Goal: Transaction & Acquisition: Book appointment/travel/reservation

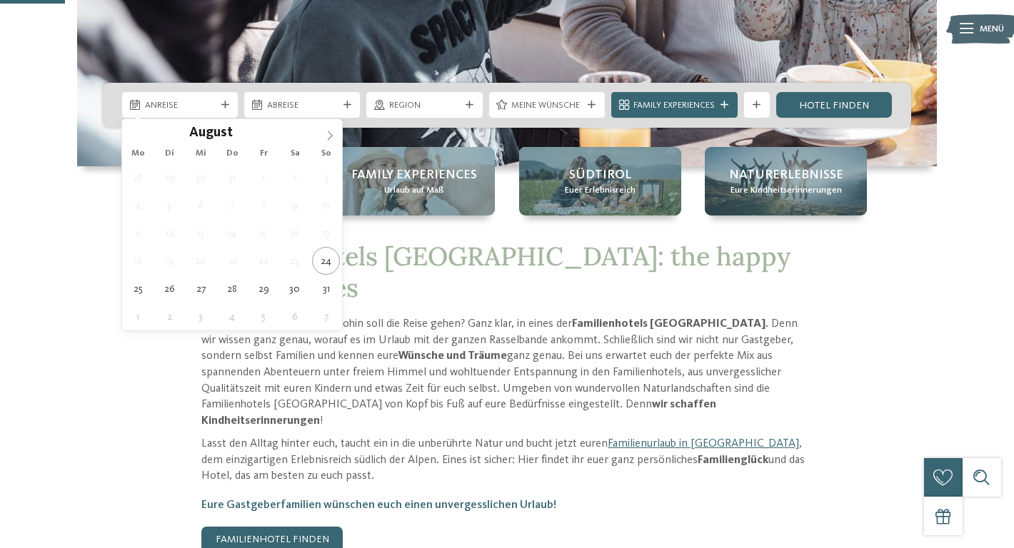
click at [326, 134] on icon at bounding box center [330, 136] width 10 height 10
type div "13.09.2025"
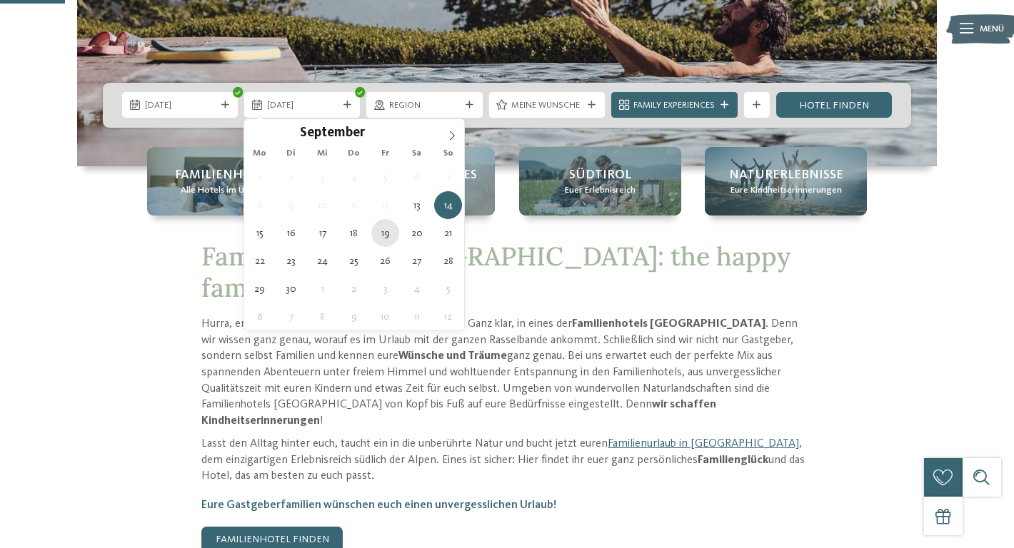
type div "19.09.2025"
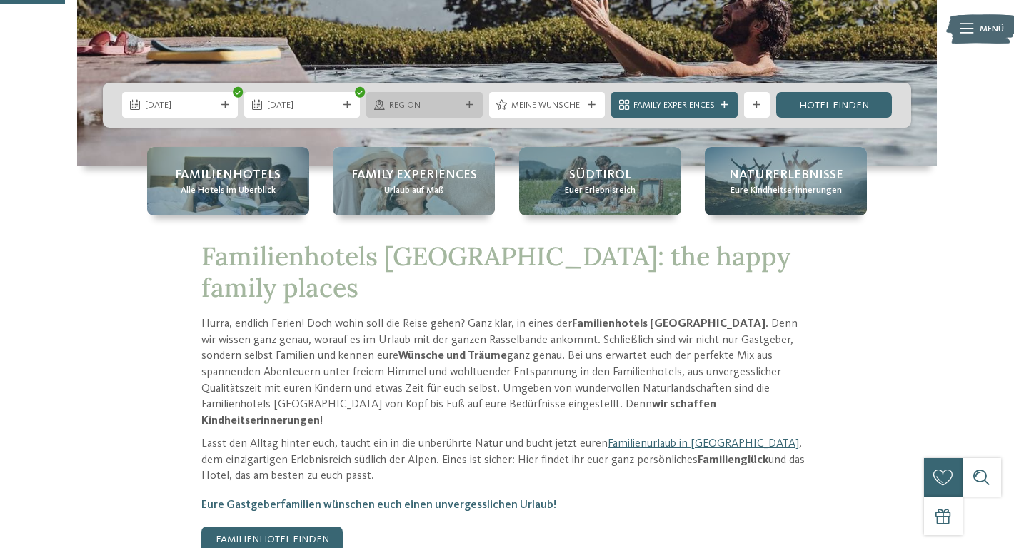
click at [468, 107] on icon at bounding box center [470, 105] width 8 height 8
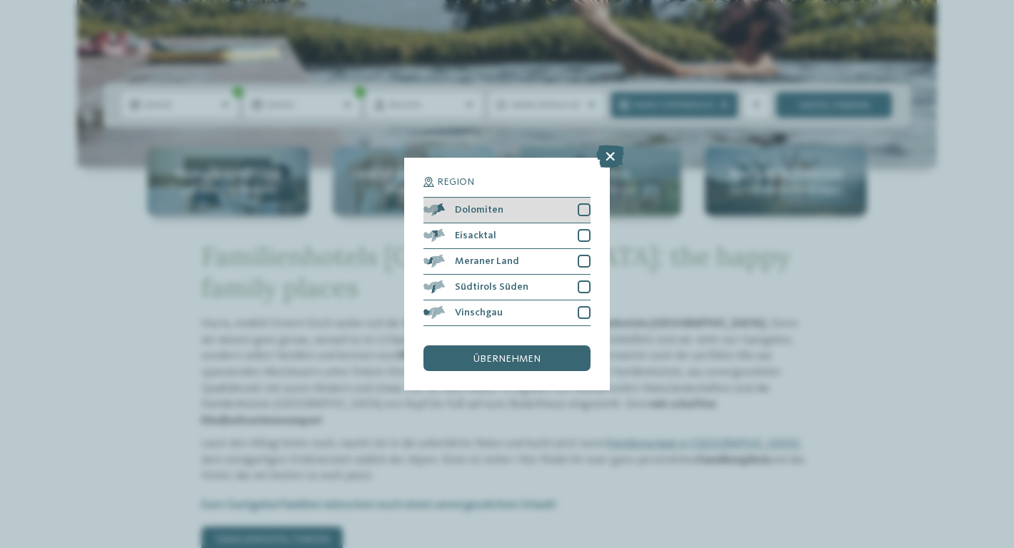
click at [548, 218] on div "Dolomiten" at bounding box center [506, 211] width 167 height 26
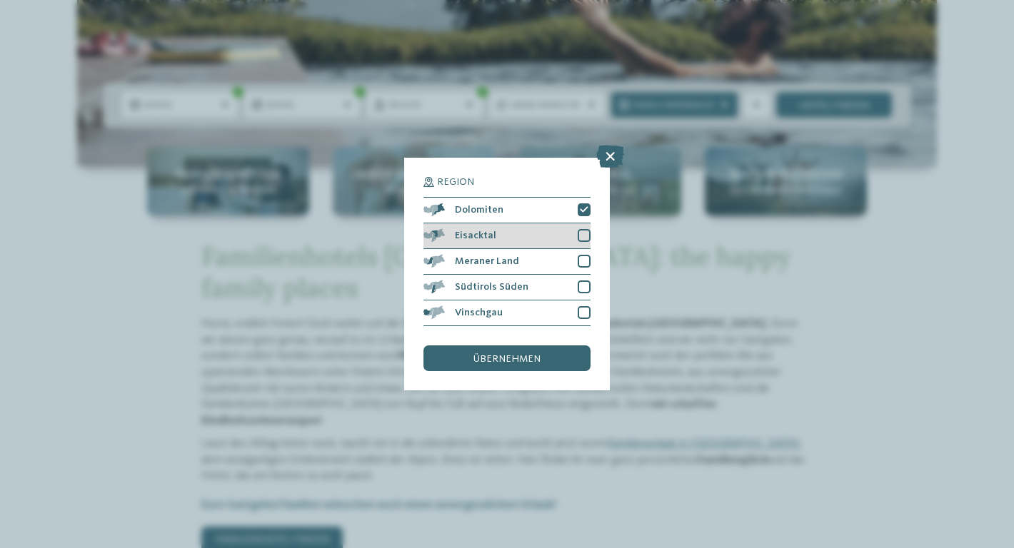
click at [551, 236] on div "Eisacktal" at bounding box center [506, 237] width 167 height 26
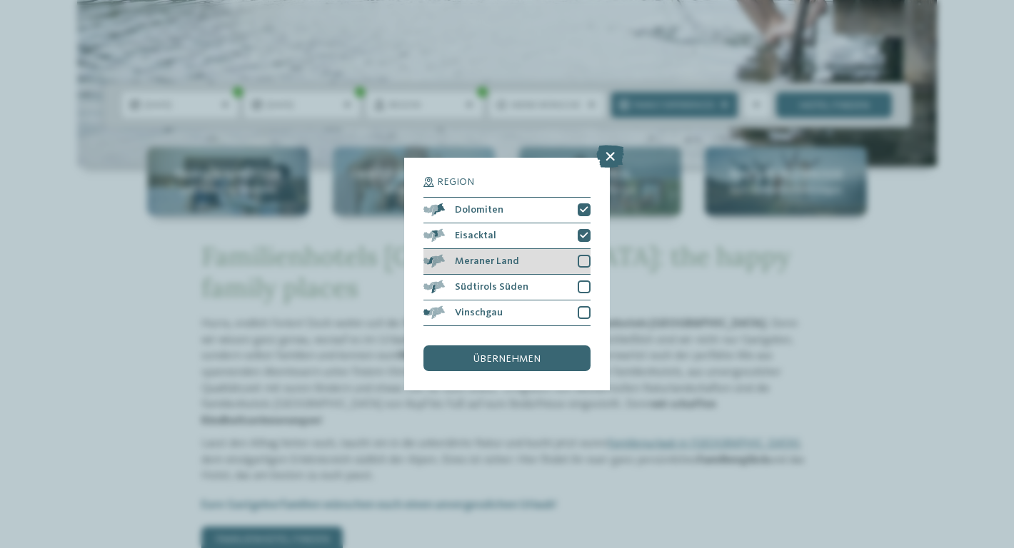
click at [551, 269] on div "Meraner Land" at bounding box center [506, 262] width 167 height 26
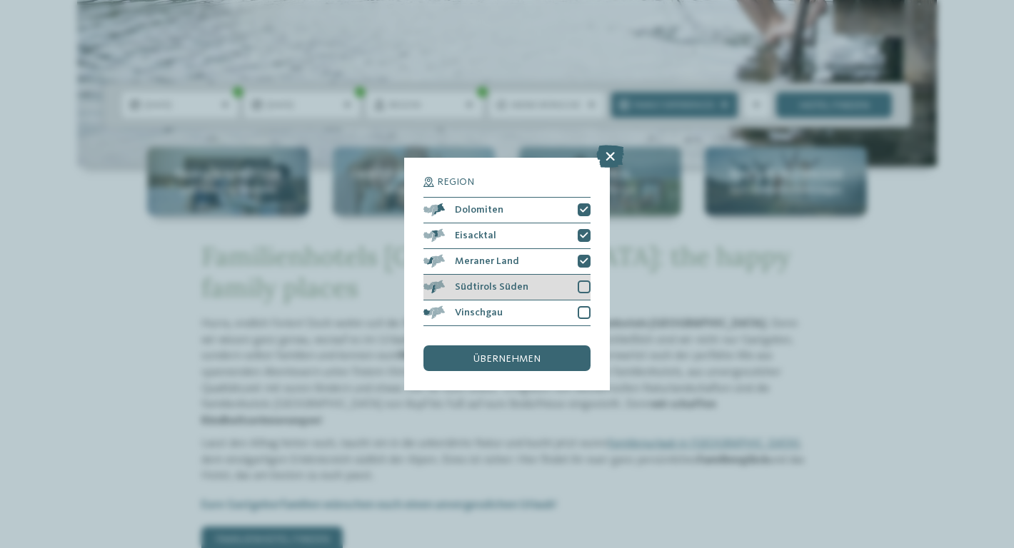
click at [553, 283] on div "Südtirols Süden" at bounding box center [506, 288] width 167 height 26
click at [553, 319] on div "Vinschgau" at bounding box center [506, 314] width 167 height 26
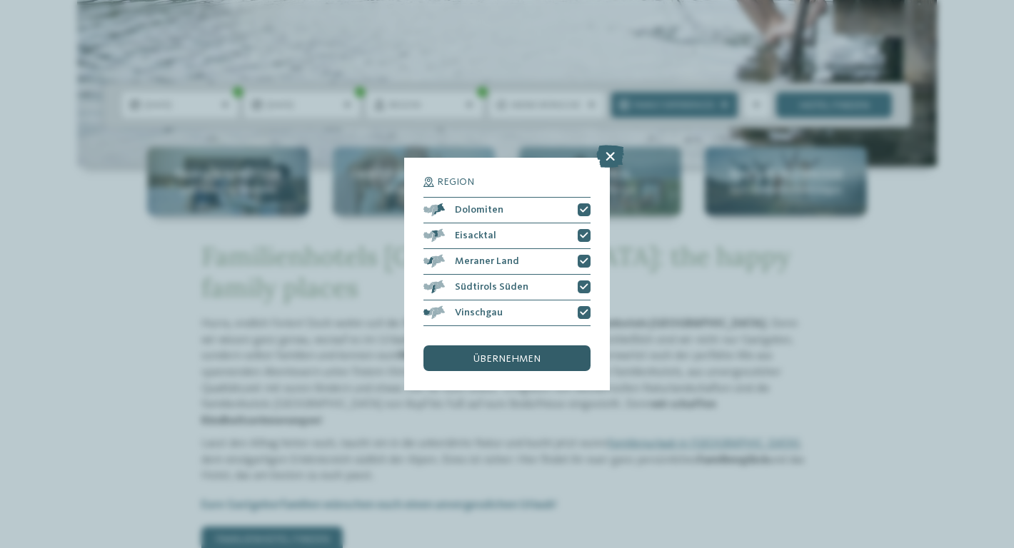
click at [551, 353] on div "übernehmen" at bounding box center [506, 359] width 167 height 26
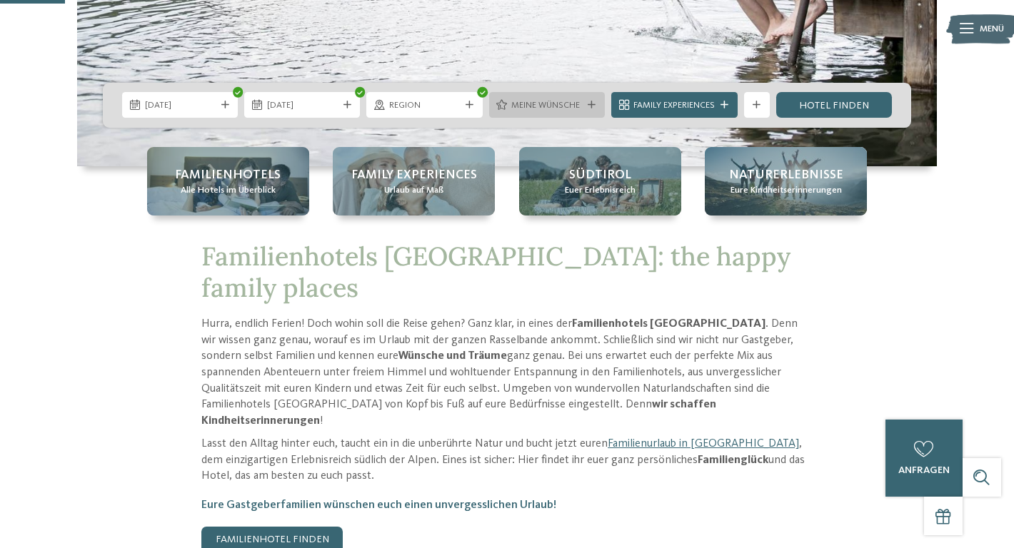
click at [578, 104] on span "Meine Wünsche" at bounding box center [546, 105] width 71 height 13
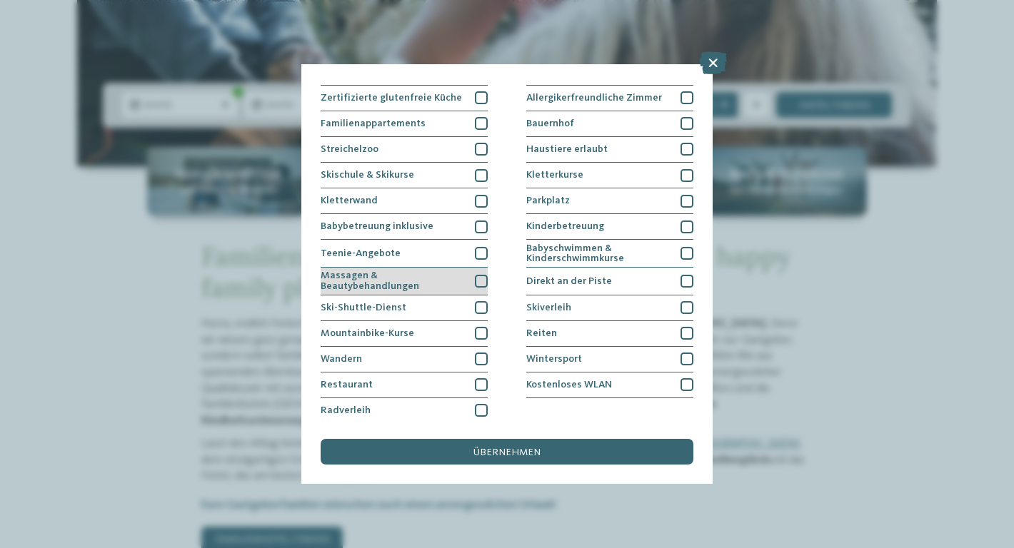
scroll to position [126, 0]
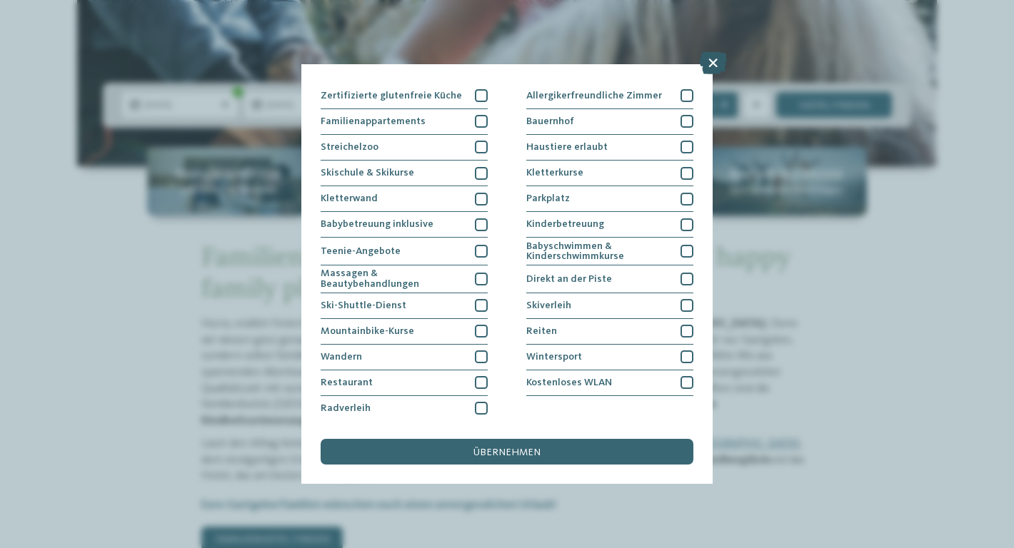
click at [713, 60] on icon at bounding box center [713, 62] width 28 height 23
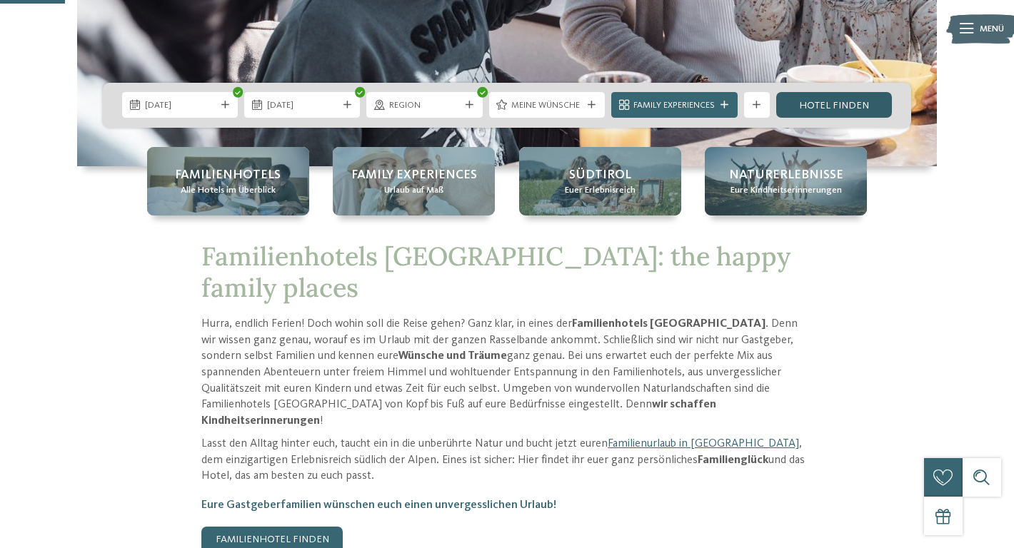
click at [831, 100] on link "Hotel finden" at bounding box center [834, 105] width 116 height 26
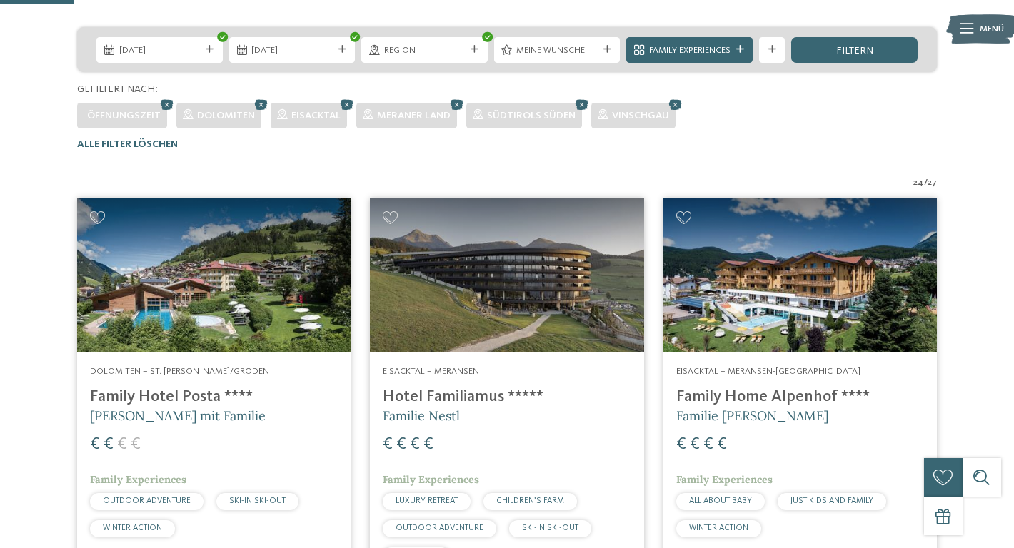
scroll to position [312, 0]
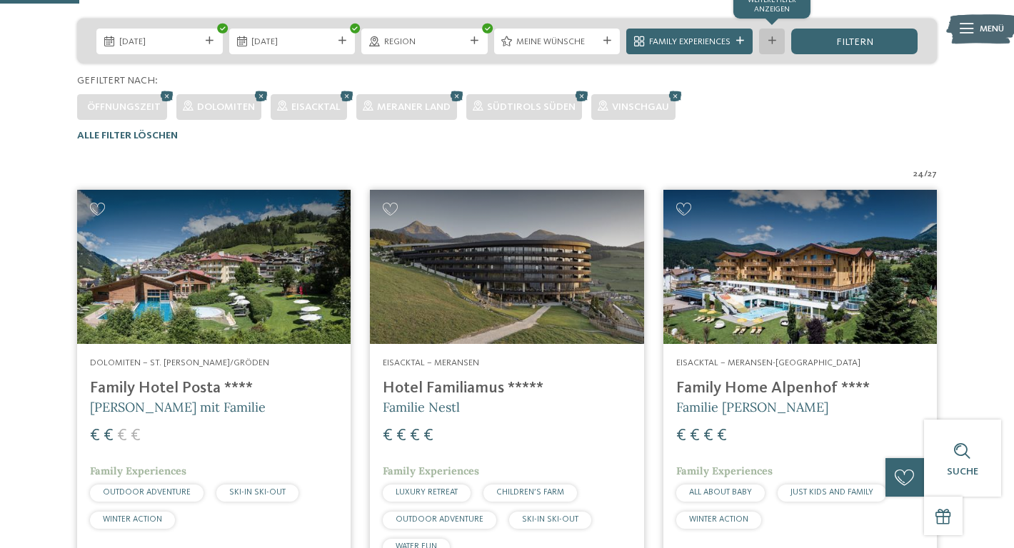
click at [772, 37] on icon at bounding box center [772, 41] width 8 height 8
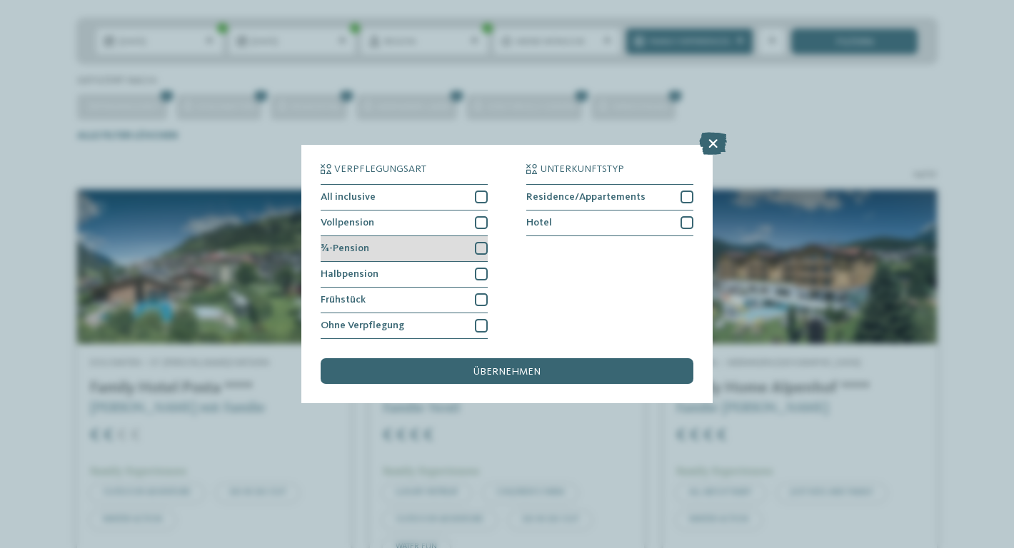
click at [479, 244] on div at bounding box center [481, 248] width 13 height 13
click at [480, 223] on div at bounding box center [481, 222] width 13 height 13
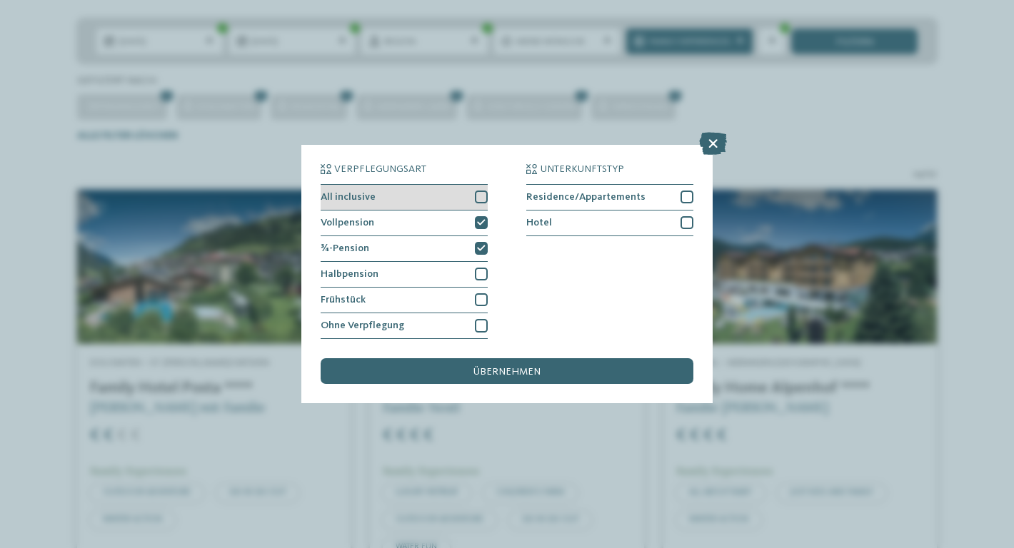
click at [479, 195] on div at bounding box center [481, 197] width 13 height 13
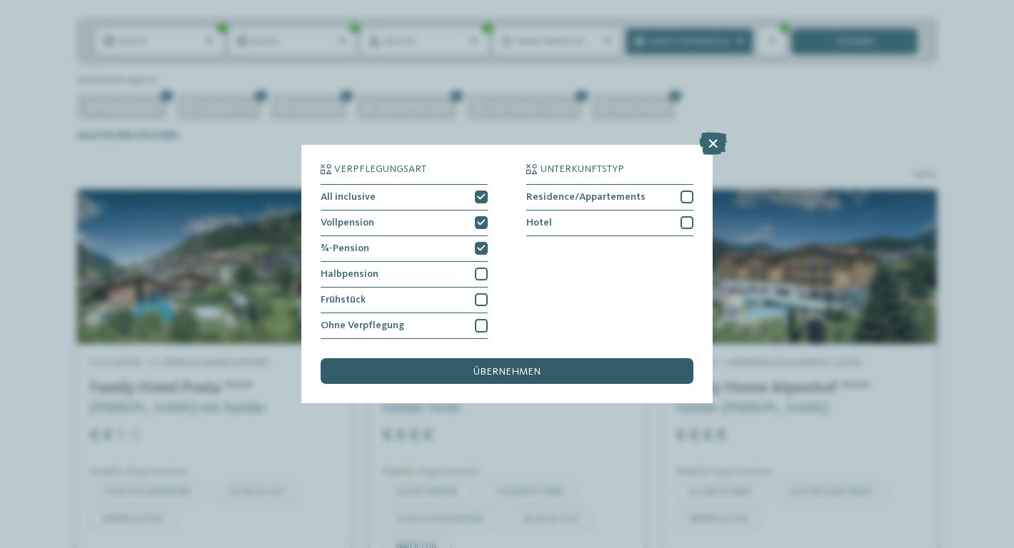
click at [539, 368] on div "übernehmen" at bounding box center [507, 371] width 373 height 26
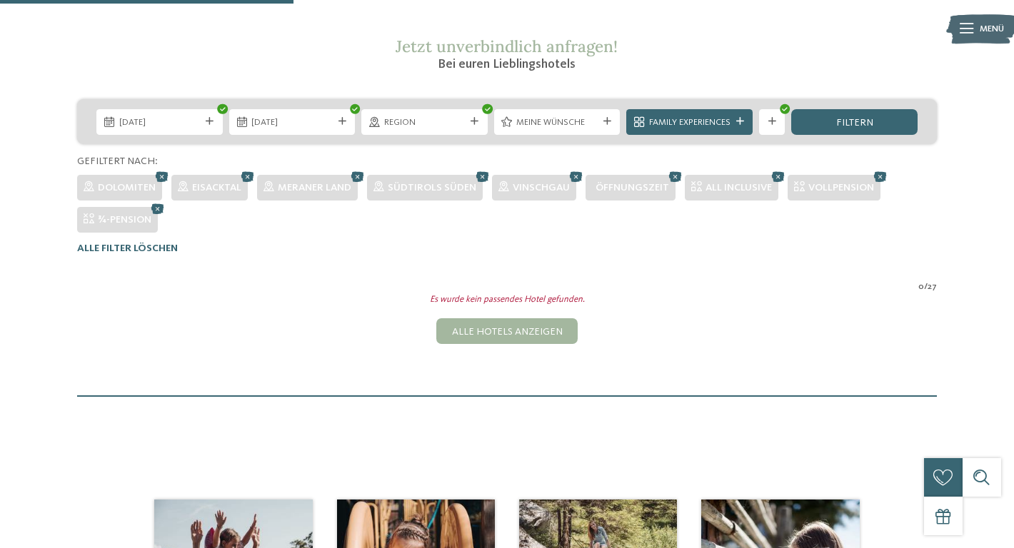
scroll to position [224, 0]
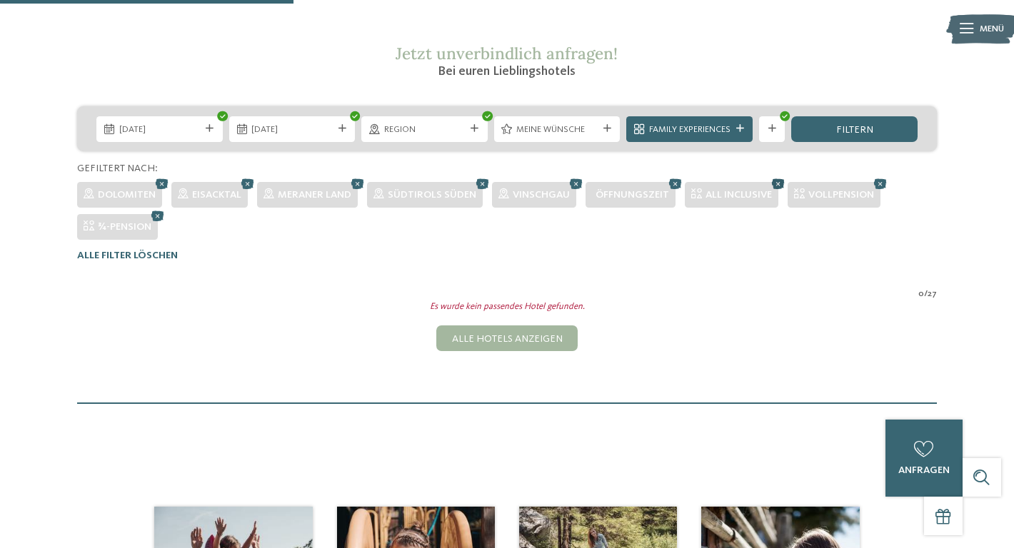
click at [779, 183] on icon at bounding box center [777, 183] width 19 height 17
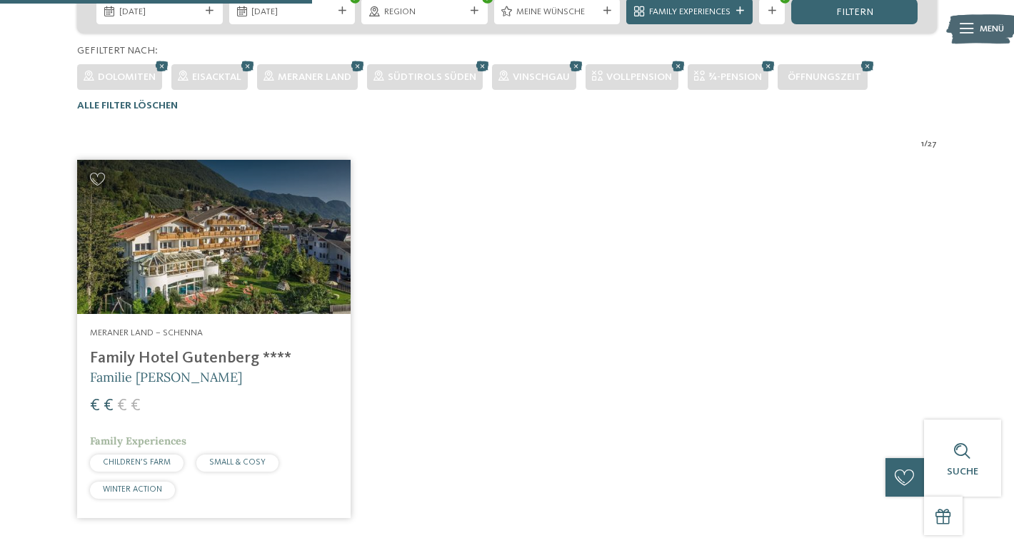
scroll to position [346, 0]
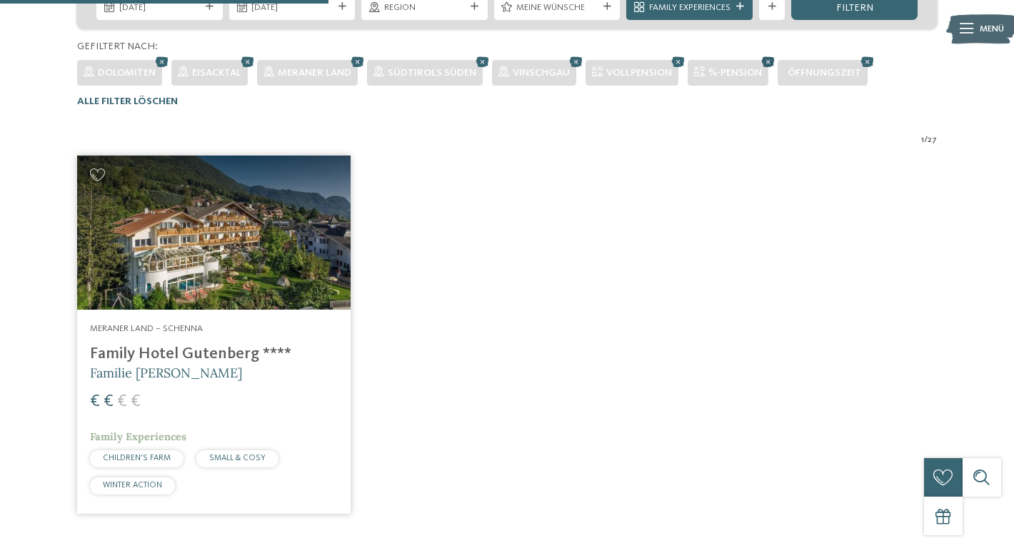
click at [767, 63] on icon at bounding box center [767, 61] width 19 height 17
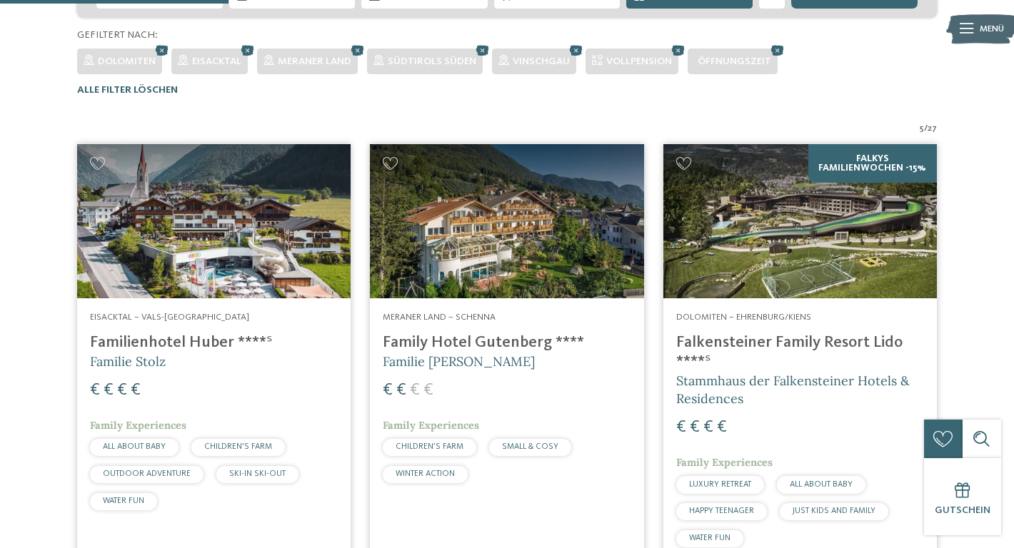
scroll to position [362, 0]
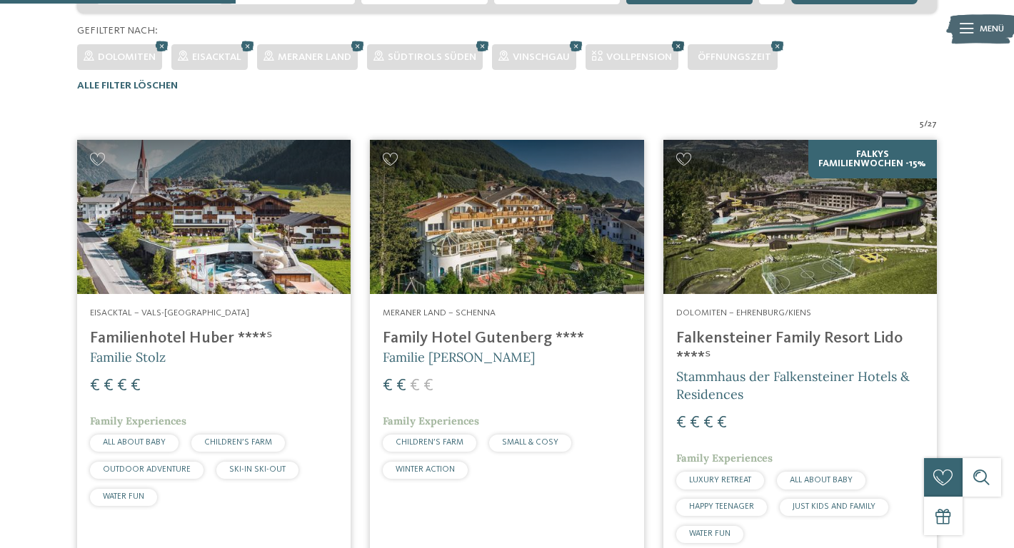
click at [676, 45] on icon at bounding box center [677, 45] width 19 height 17
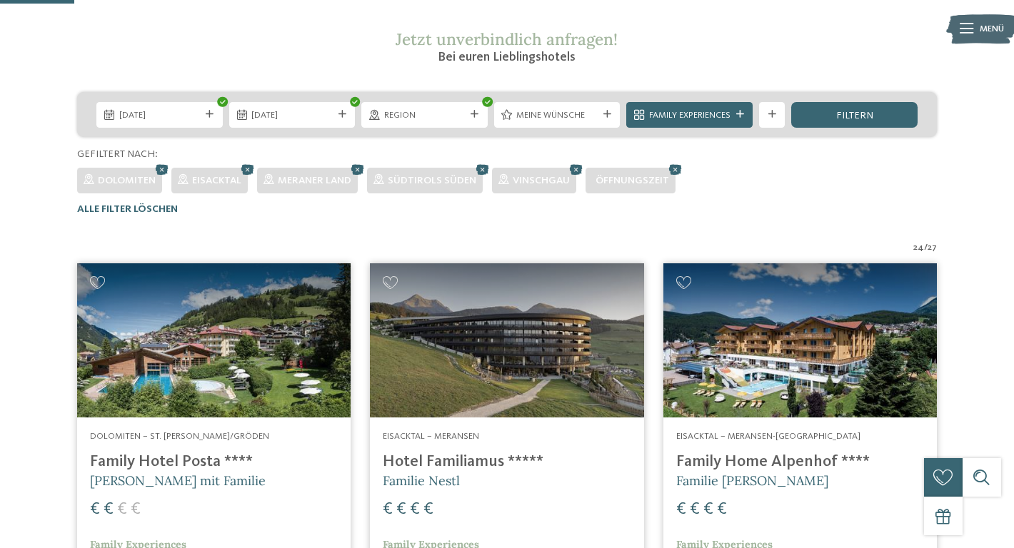
scroll to position [178, 0]
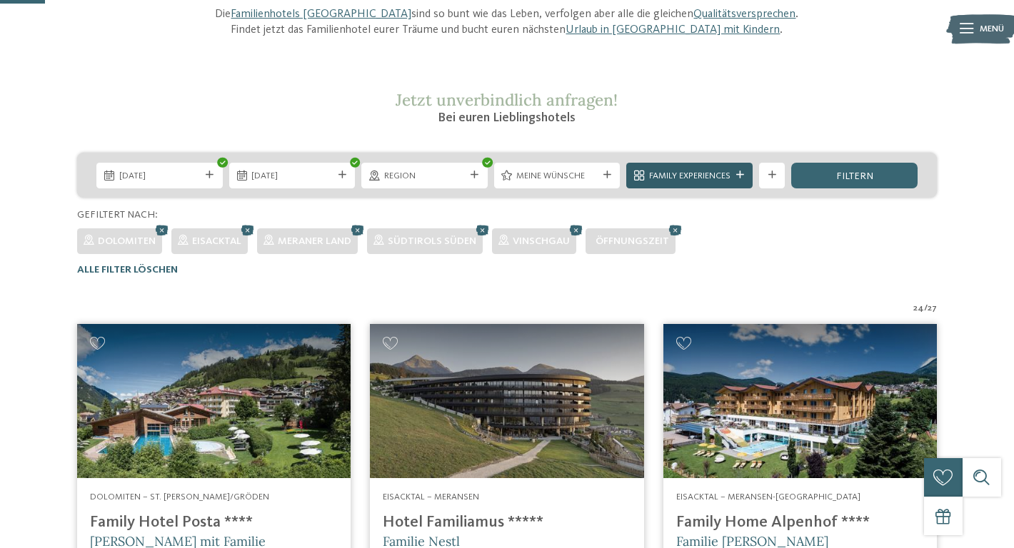
click at [726, 177] on span "Family Experiences" at bounding box center [689, 176] width 81 height 13
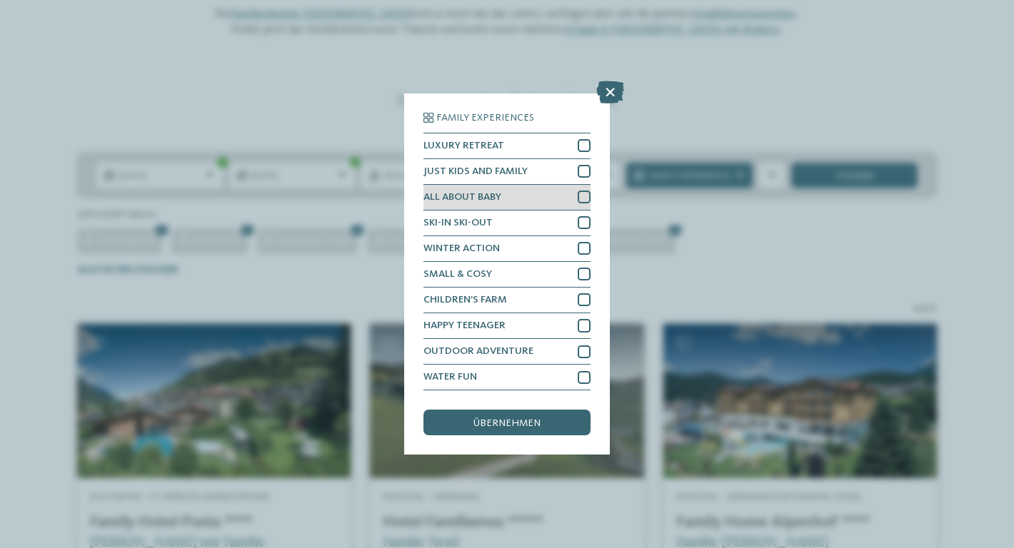
click at [582, 194] on div at bounding box center [584, 197] width 13 height 13
click at [523, 428] on span "übernehmen" at bounding box center [506, 423] width 67 height 10
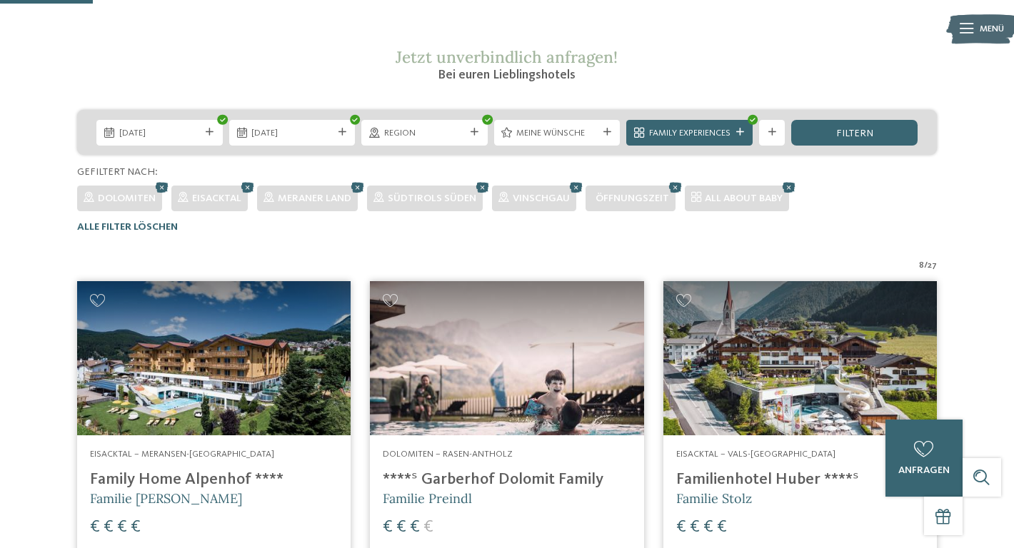
scroll to position [159, 0]
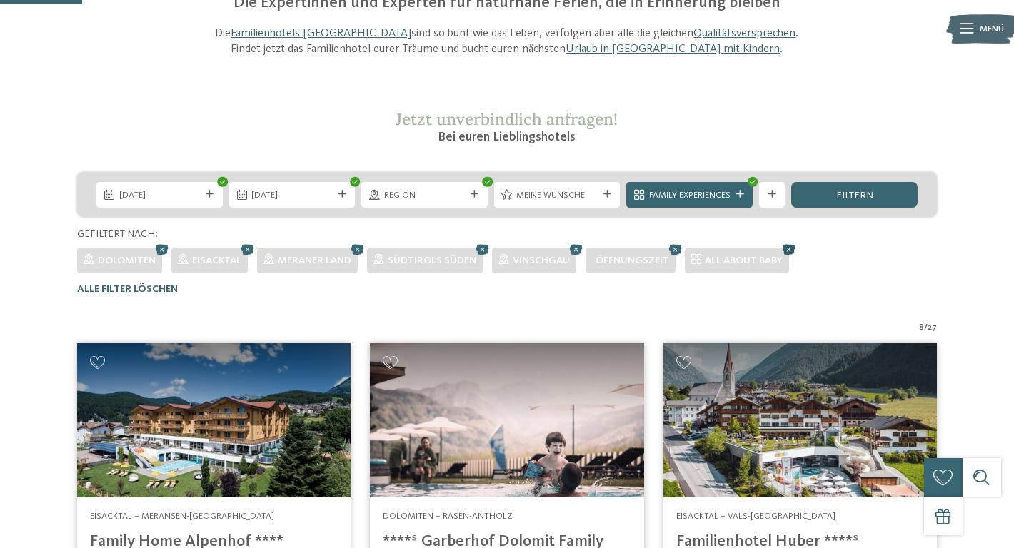
click at [790, 248] on icon at bounding box center [788, 249] width 19 height 17
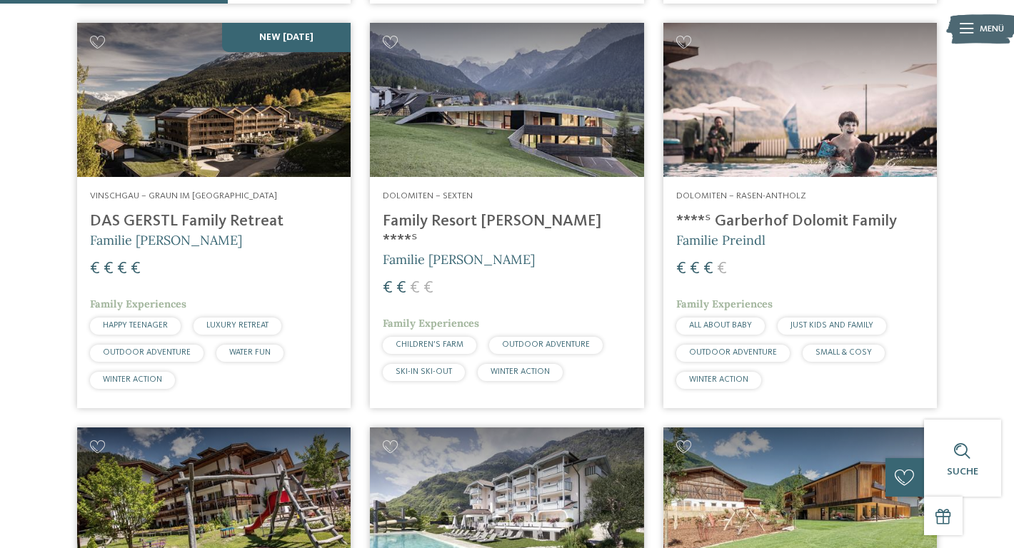
scroll to position [881, 0]
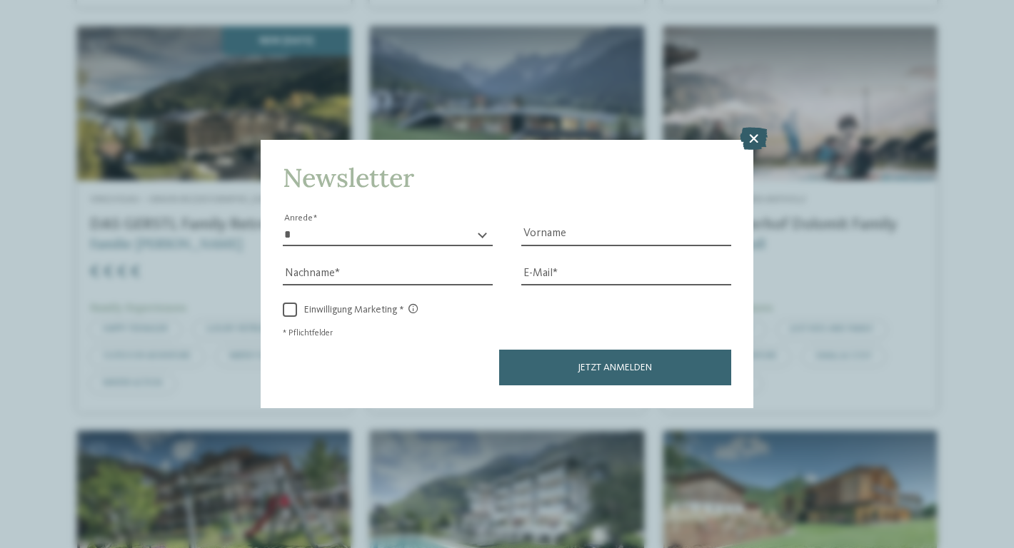
click at [751, 138] on icon at bounding box center [754, 139] width 28 height 23
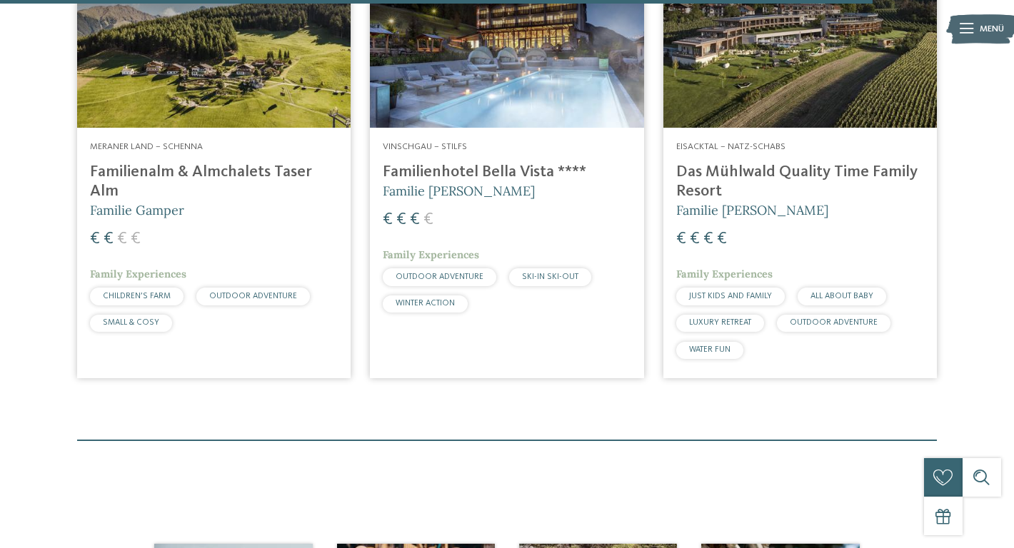
scroll to position [3415, 0]
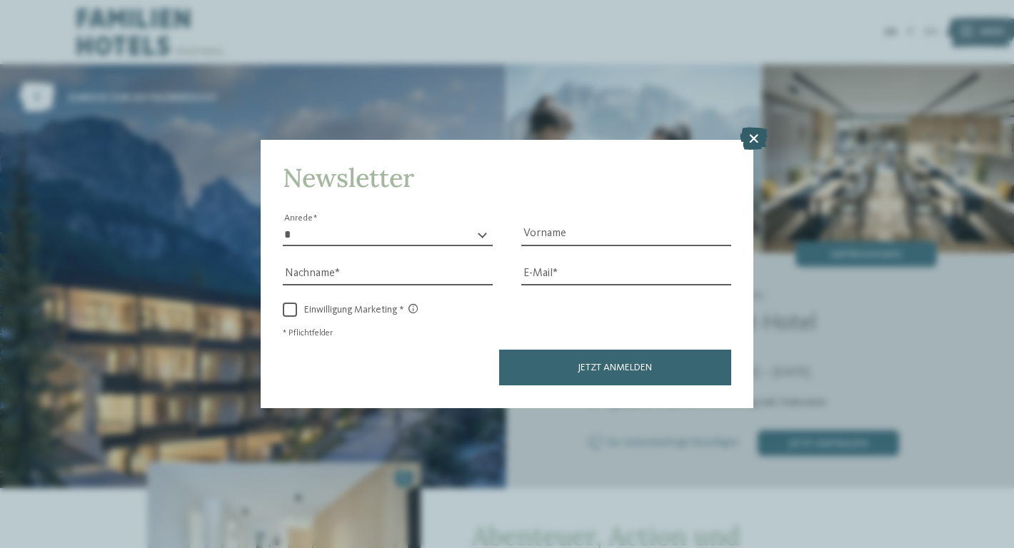
click at [753, 146] on icon at bounding box center [754, 139] width 28 height 23
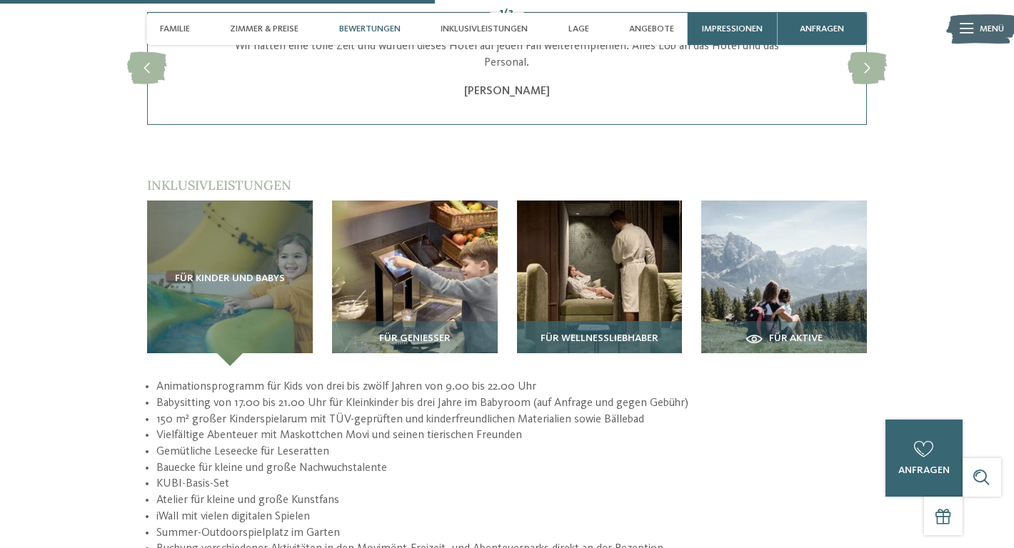
scroll to position [1973, 0]
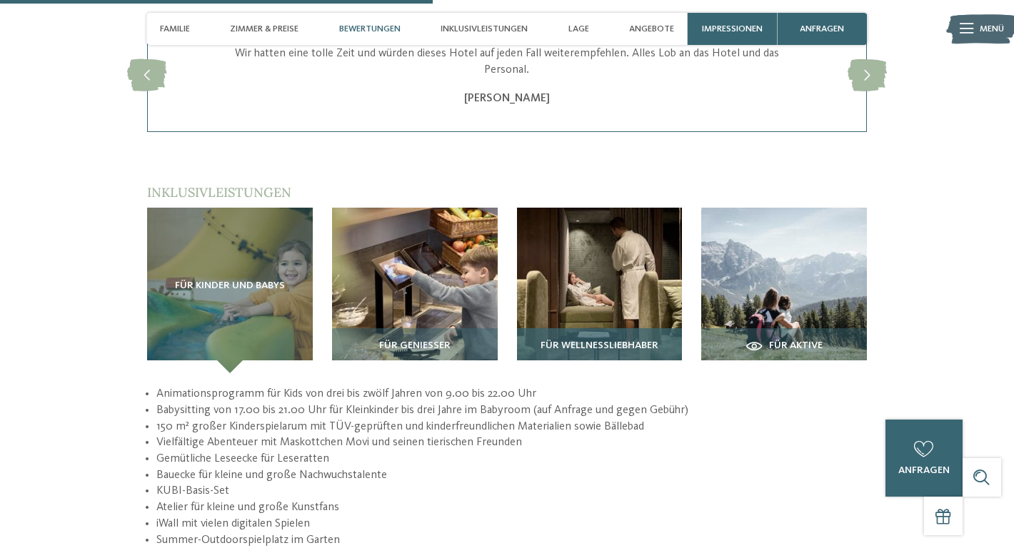
click at [583, 238] on img at bounding box center [600, 291] width 166 height 166
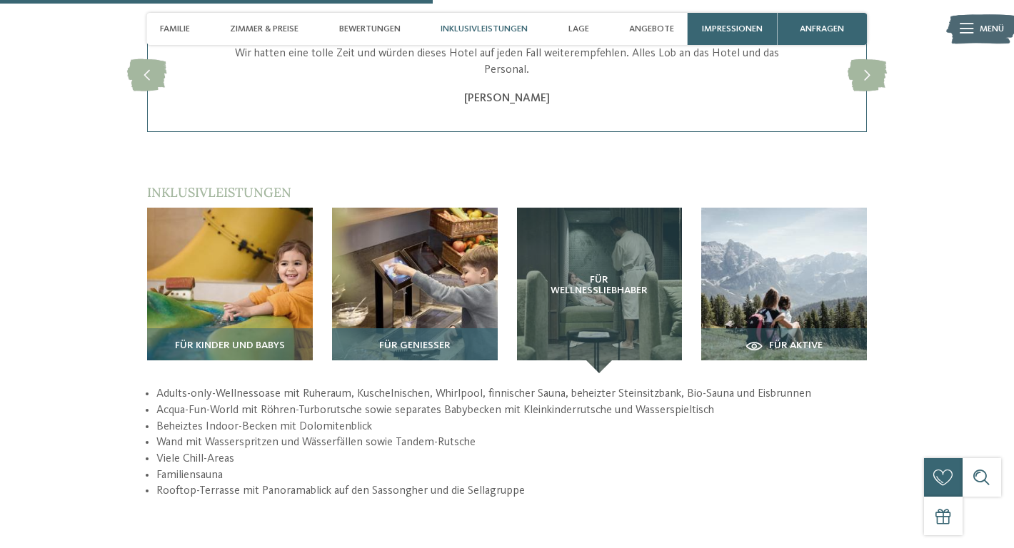
click at [403, 252] on img at bounding box center [415, 291] width 166 height 166
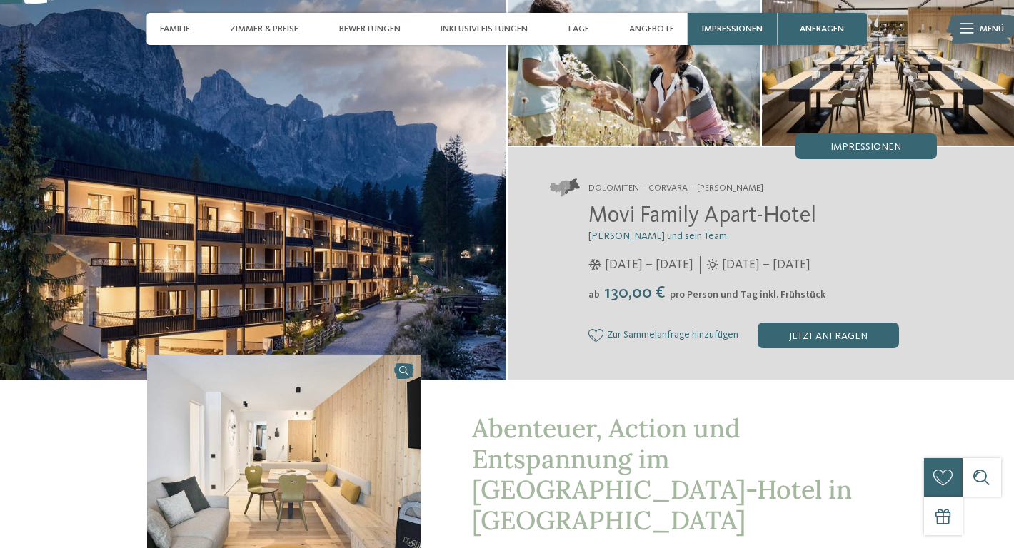
scroll to position [124, 0]
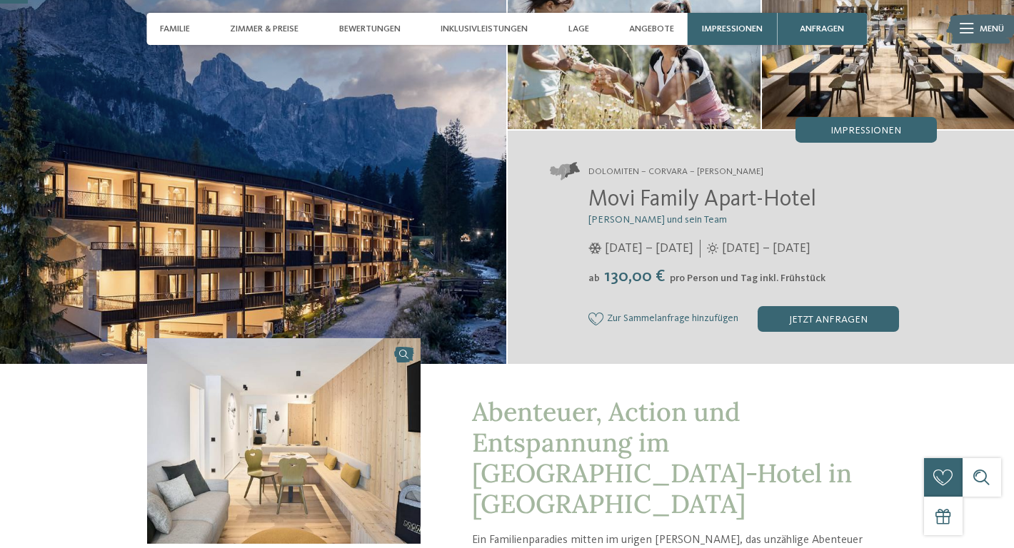
click at [675, 203] on span "Movi Family Apart-Hotel" at bounding box center [702, 200] width 228 height 23
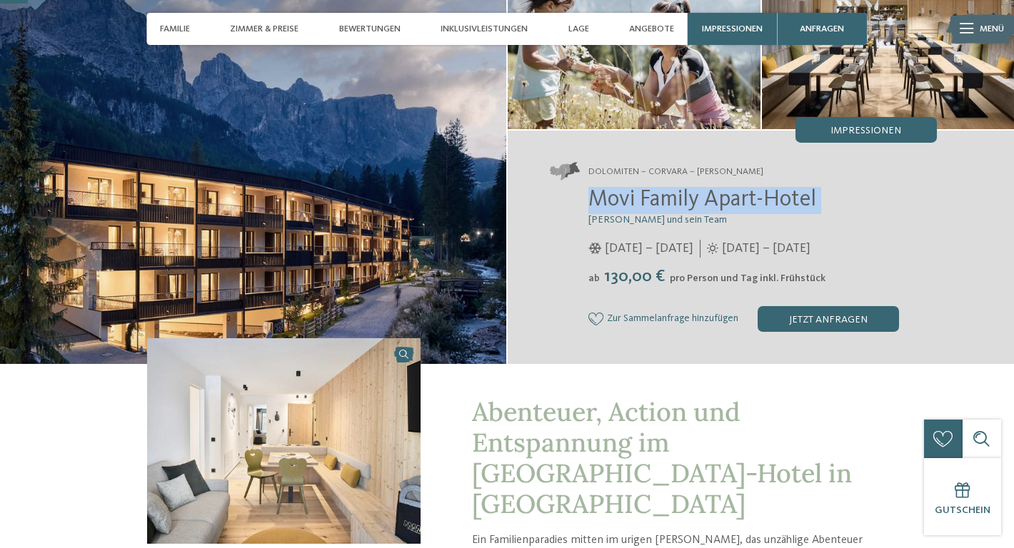
copy div "Movi Family Apart-Hotel"
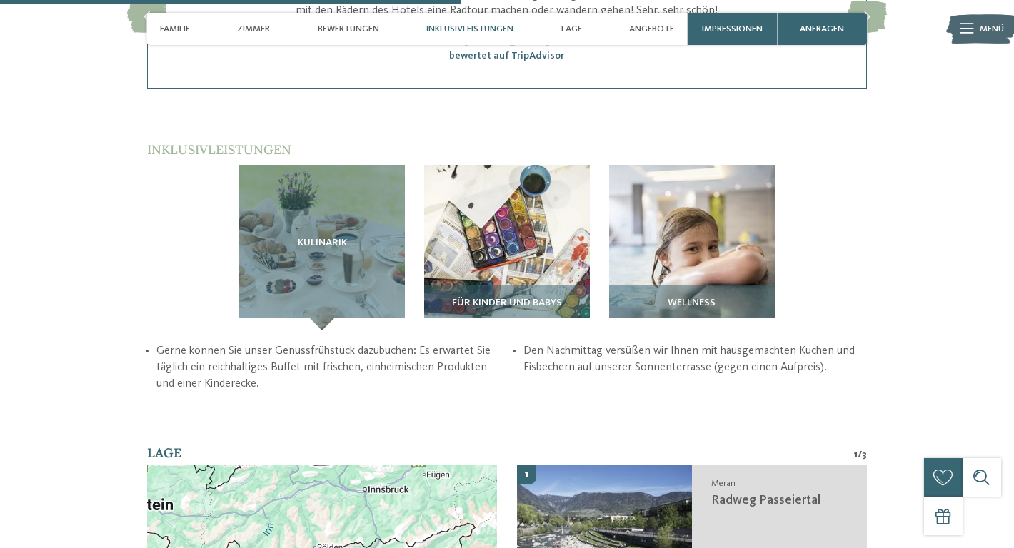
scroll to position [2019, 0]
